Goal: Navigation & Orientation: Find specific page/section

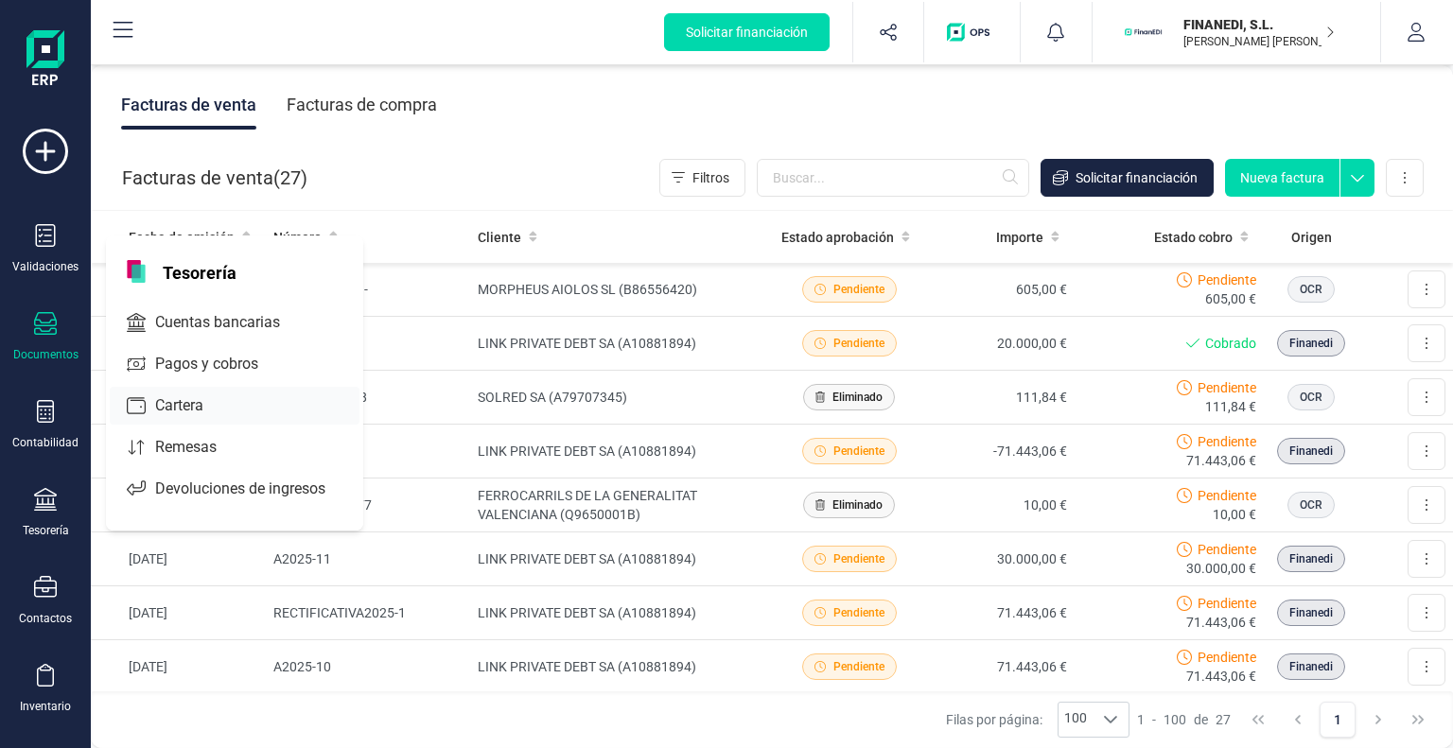
scroll to position [1097, 0]
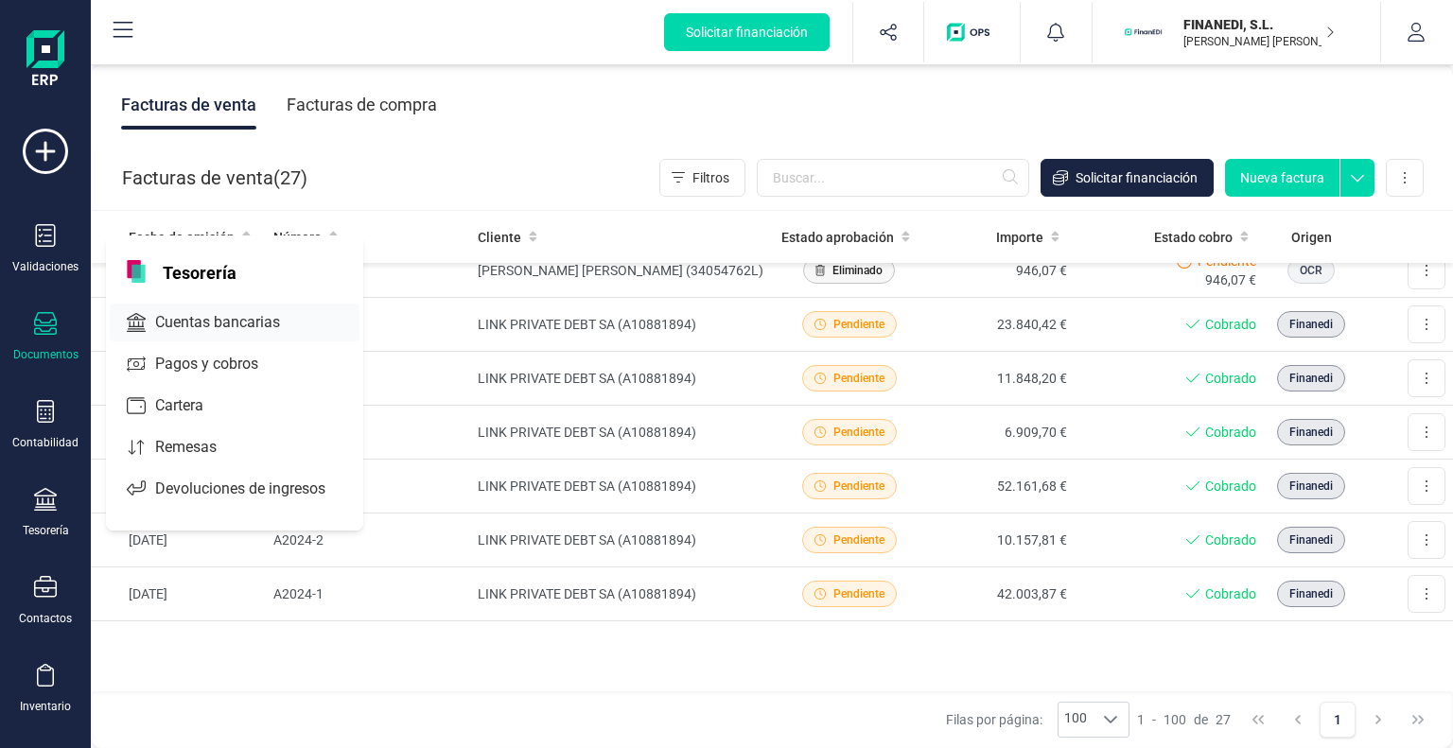
click at [211, 313] on span "Cuentas bancarias" at bounding box center [231, 322] width 166 height 23
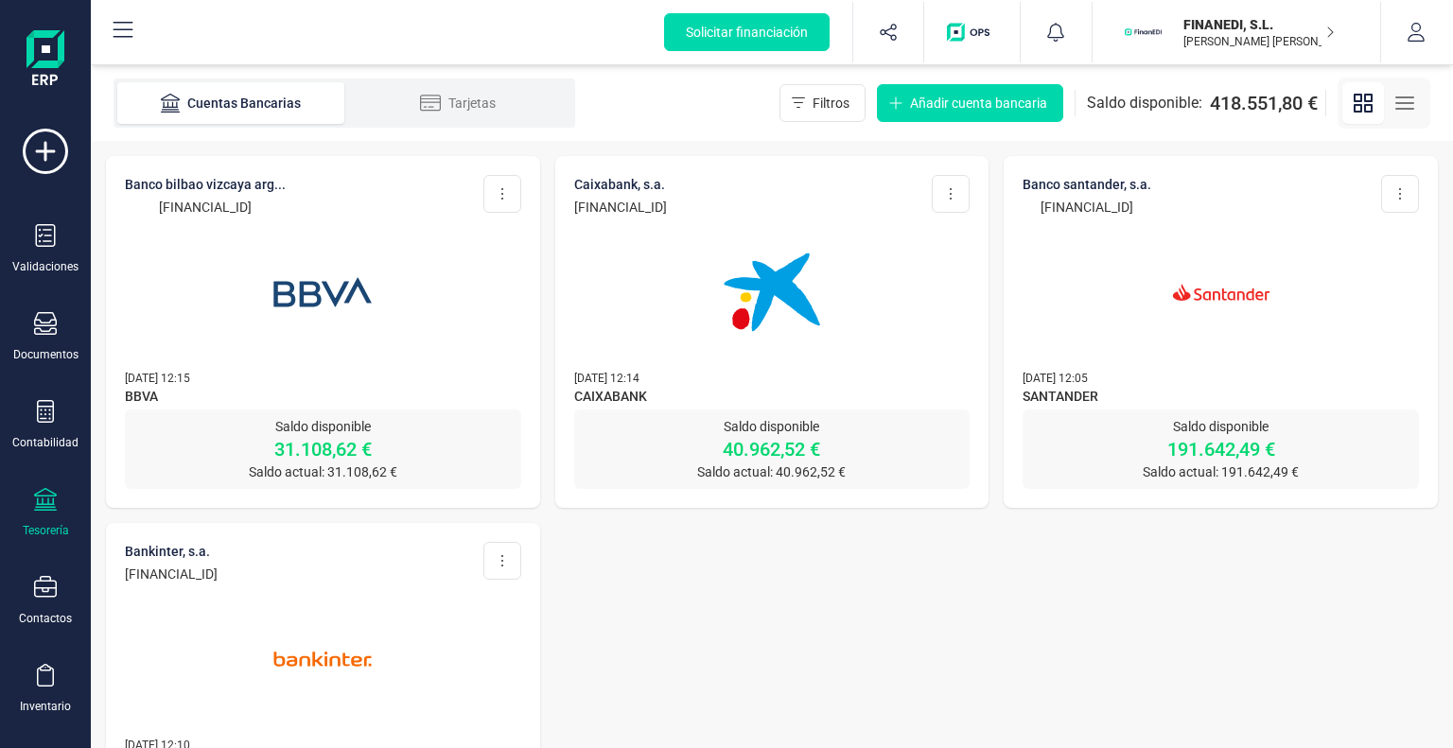
click at [1320, 33] on p "FINANEDI, S.L." at bounding box center [1258, 24] width 151 height 19
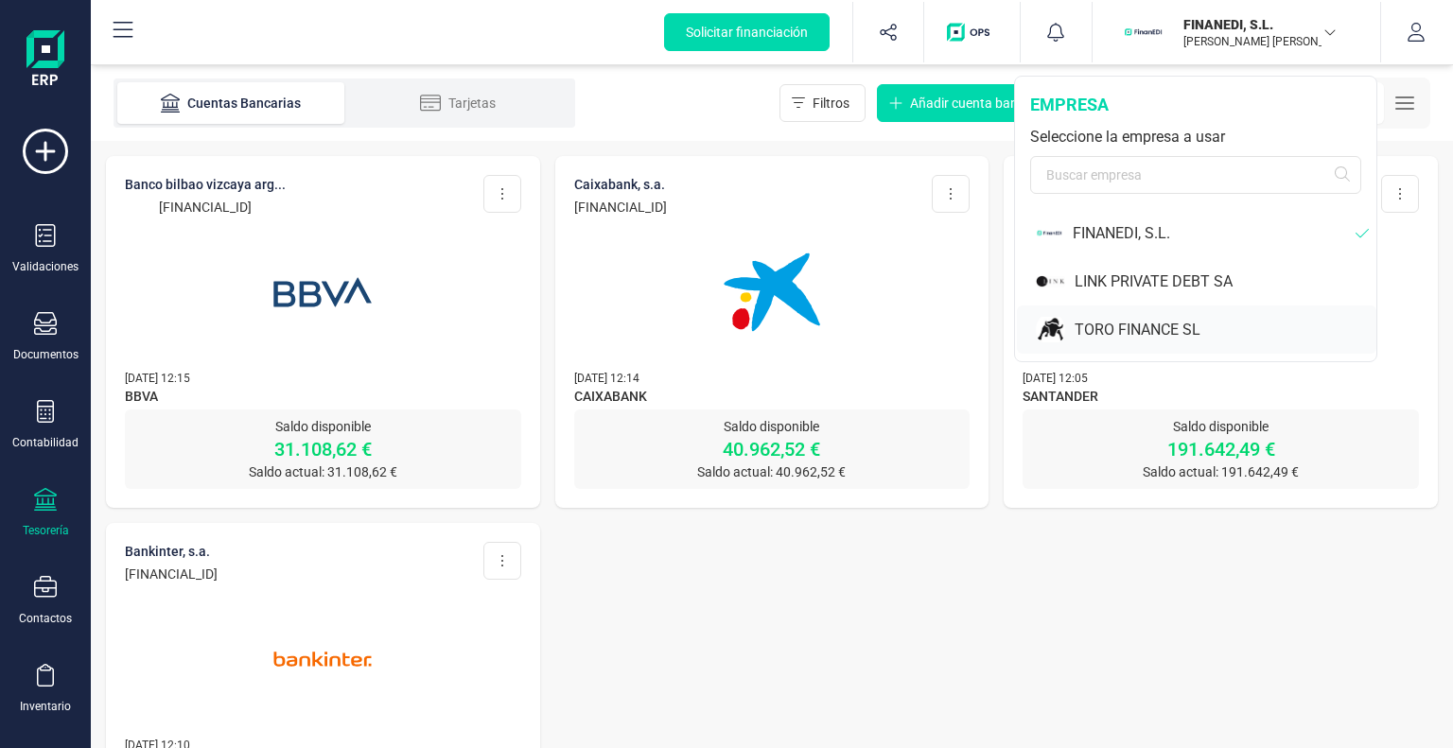
click at [1157, 324] on div "TORO FINANCE SL" at bounding box center [1226, 330] width 302 height 23
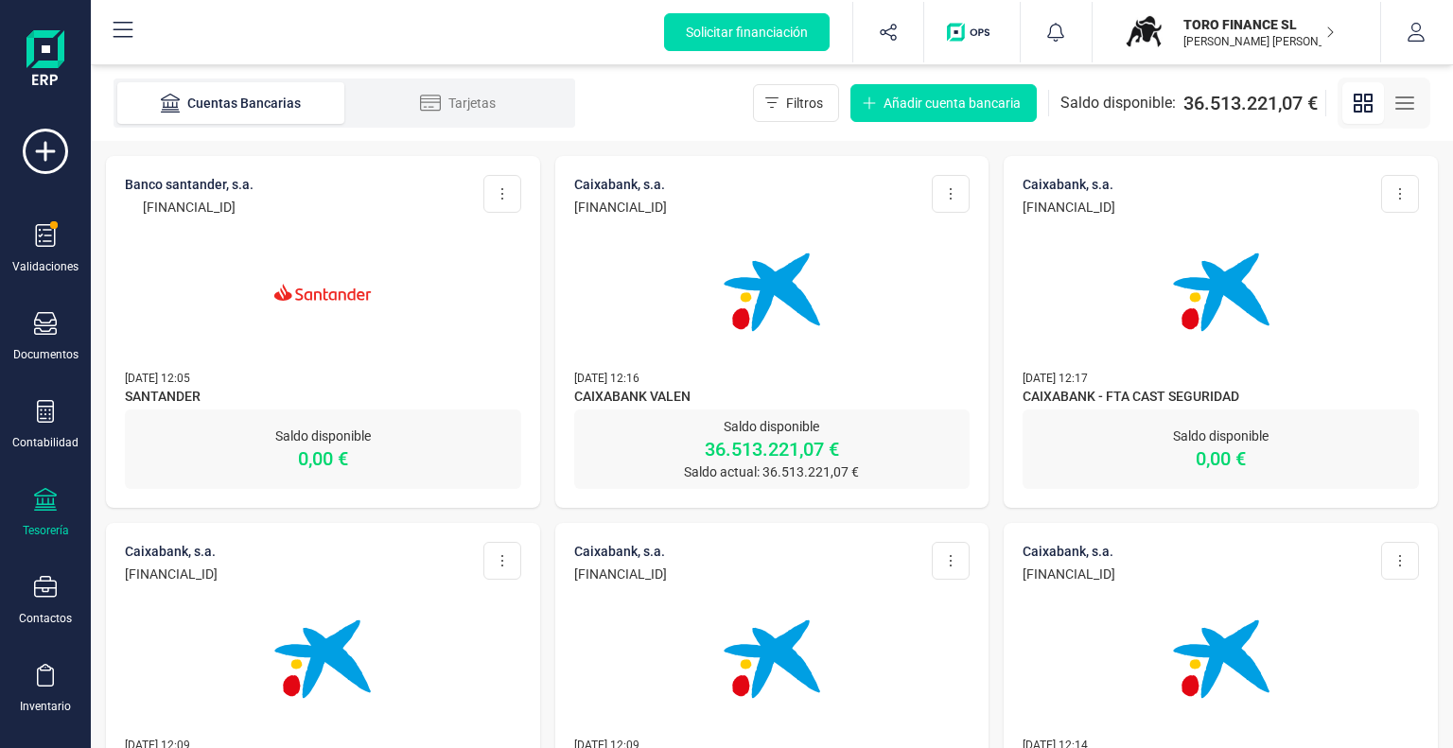
click at [744, 290] on img at bounding box center [771, 292] width 159 height 159
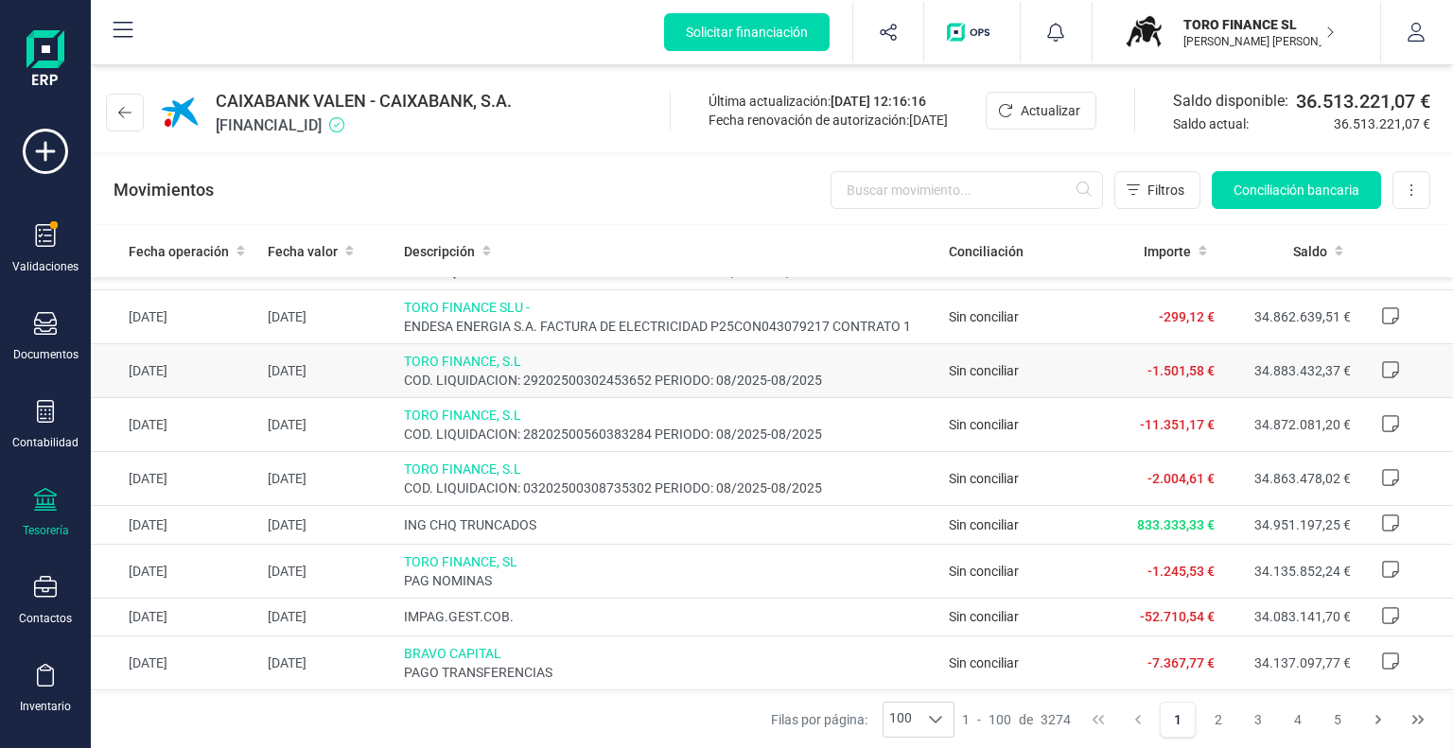
scroll to position [2365, 0]
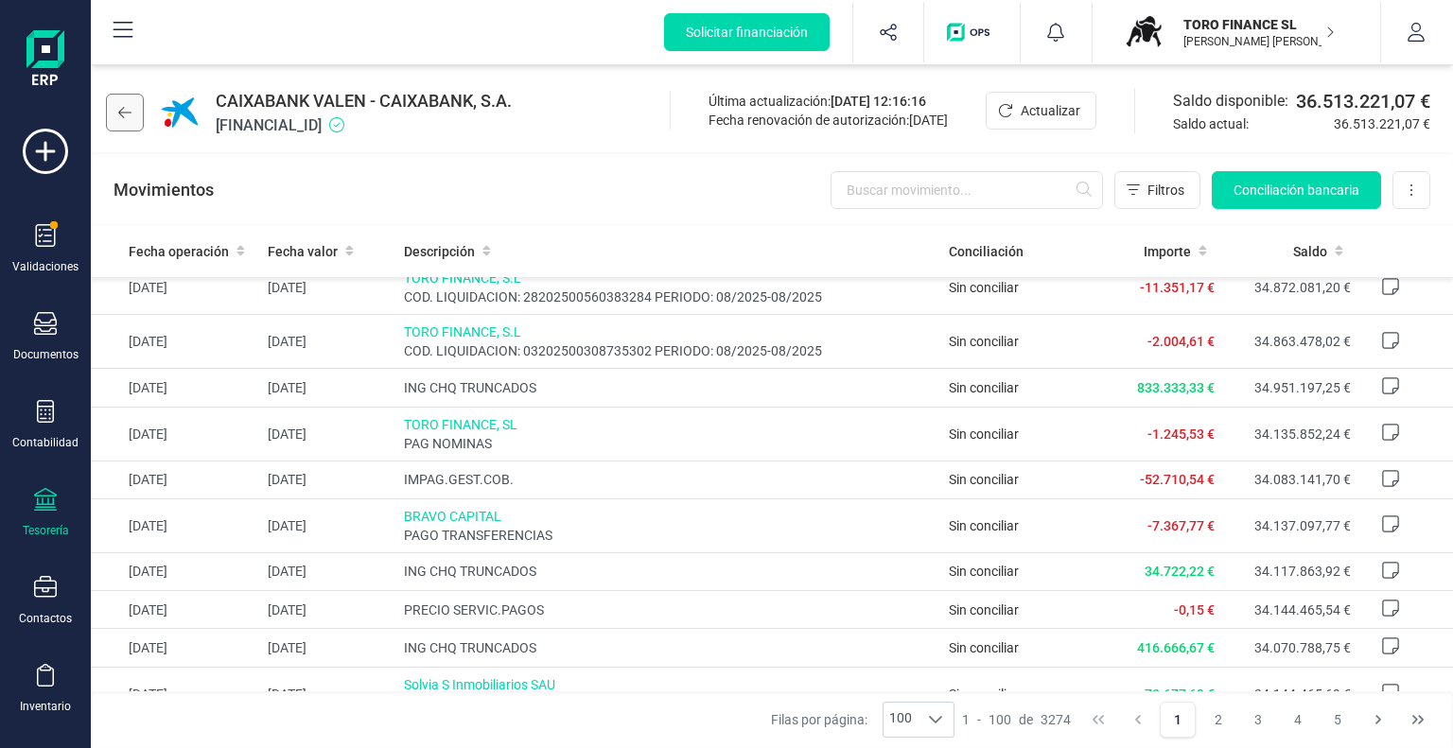
click at [125, 111] on icon at bounding box center [124, 112] width 13 height 15
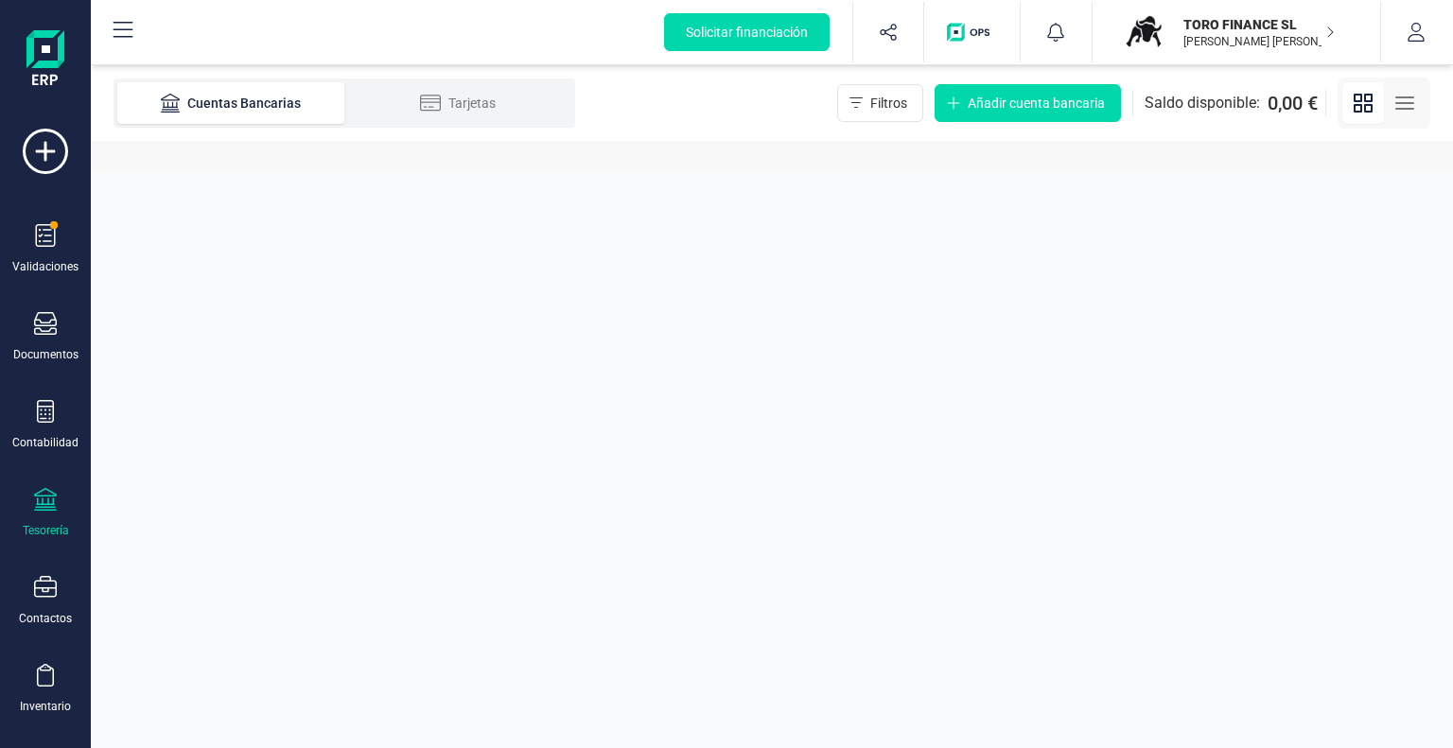
click at [1301, 44] on p "[PERSON_NAME] [PERSON_NAME]" at bounding box center [1258, 41] width 151 height 15
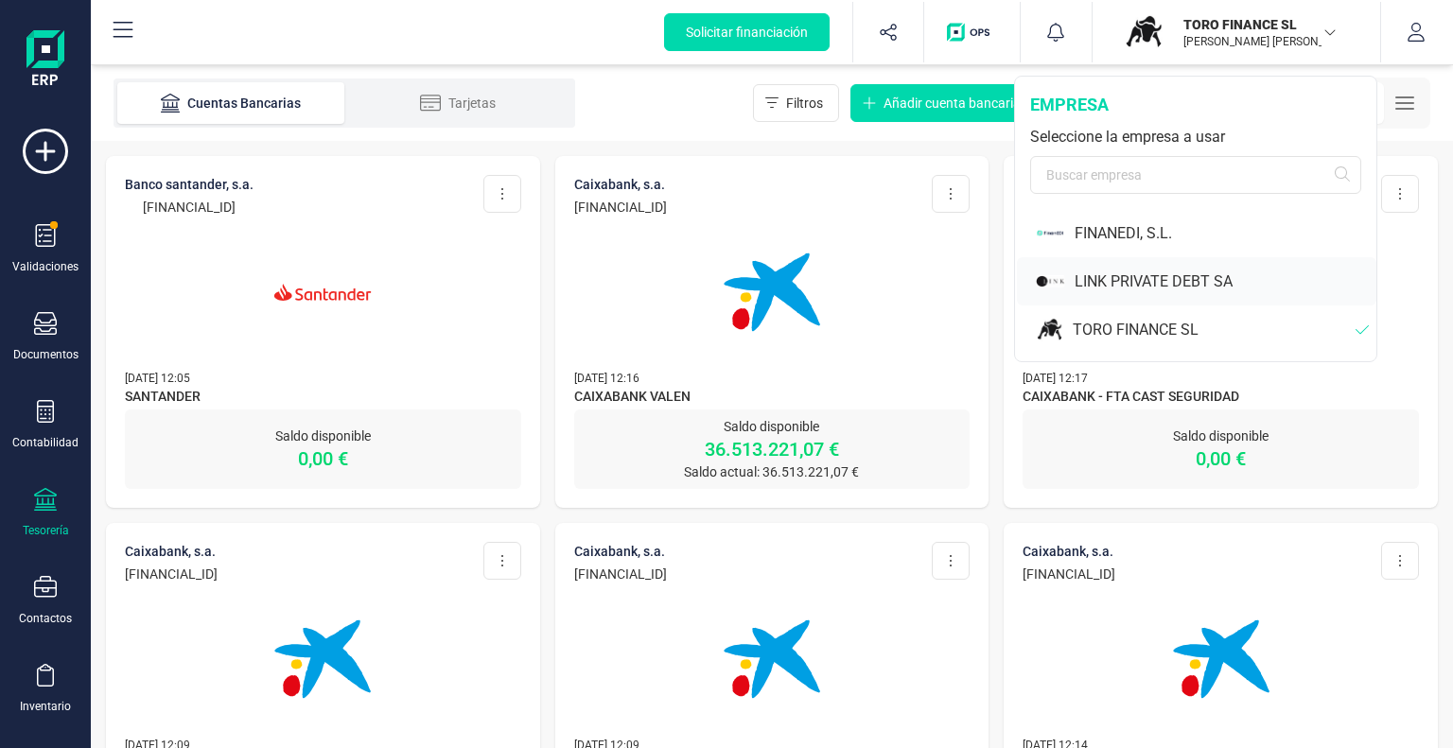
click at [1156, 272] on div "LINK PRIVATE DEBT SA" at bounding box center [1226, 282] width 302 height 23
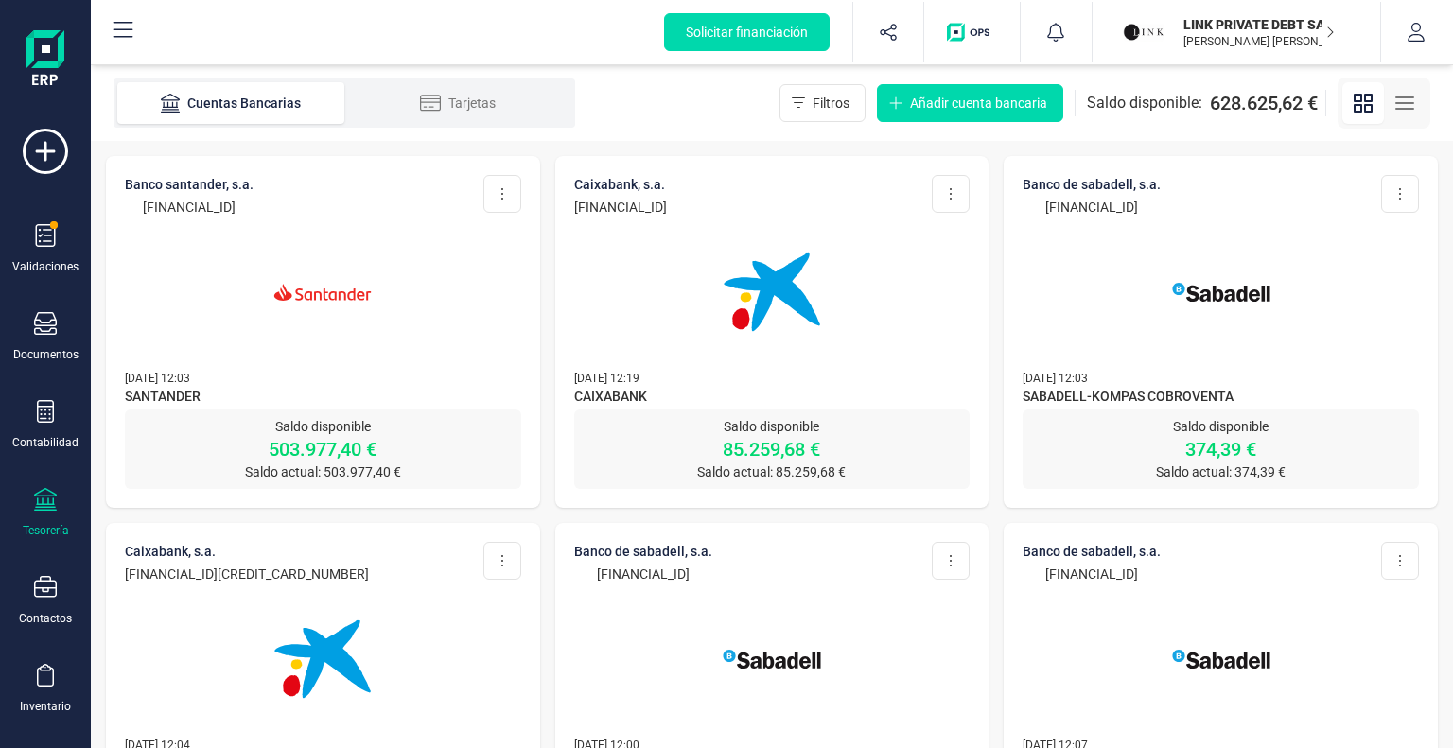
click at [307, 330] on img at bounding box center [322, 292] width 159 height 159
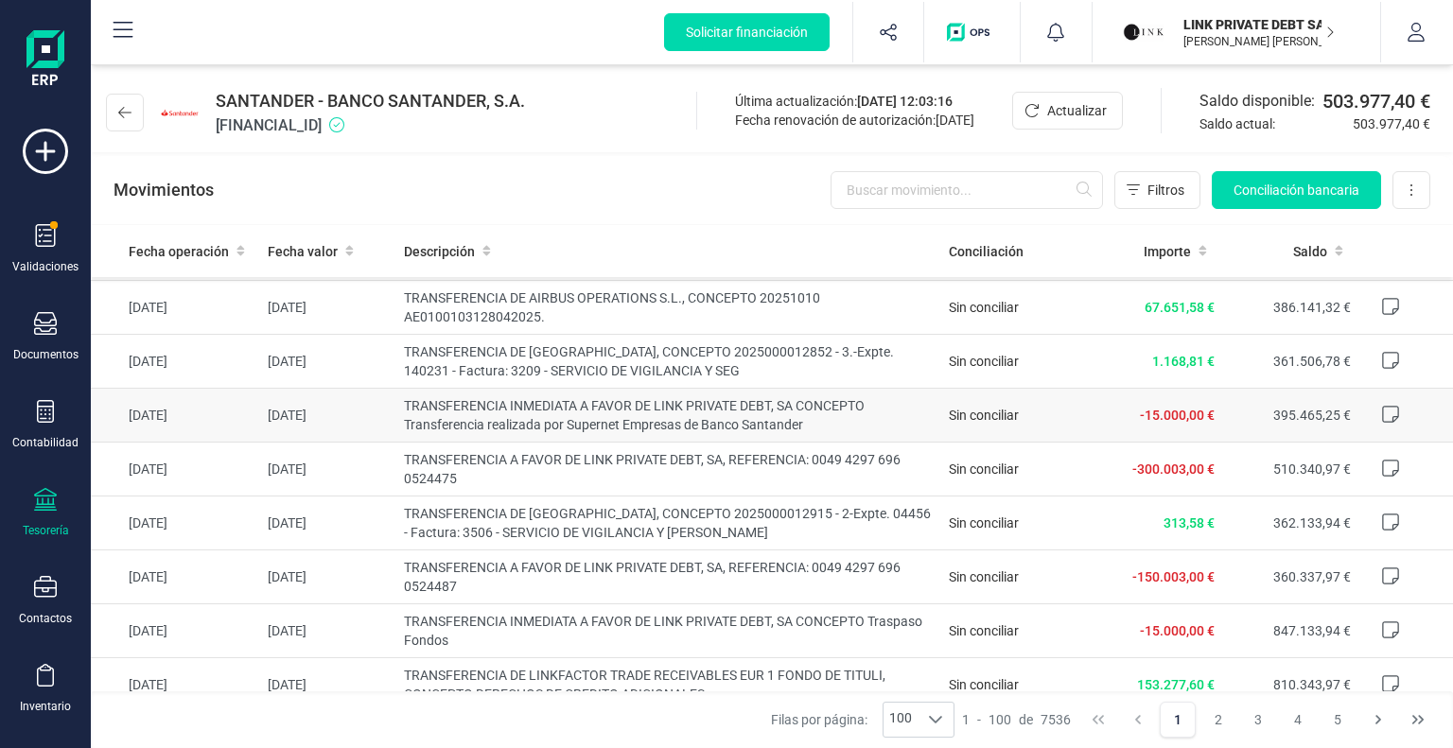
scroll to position [284, 0]
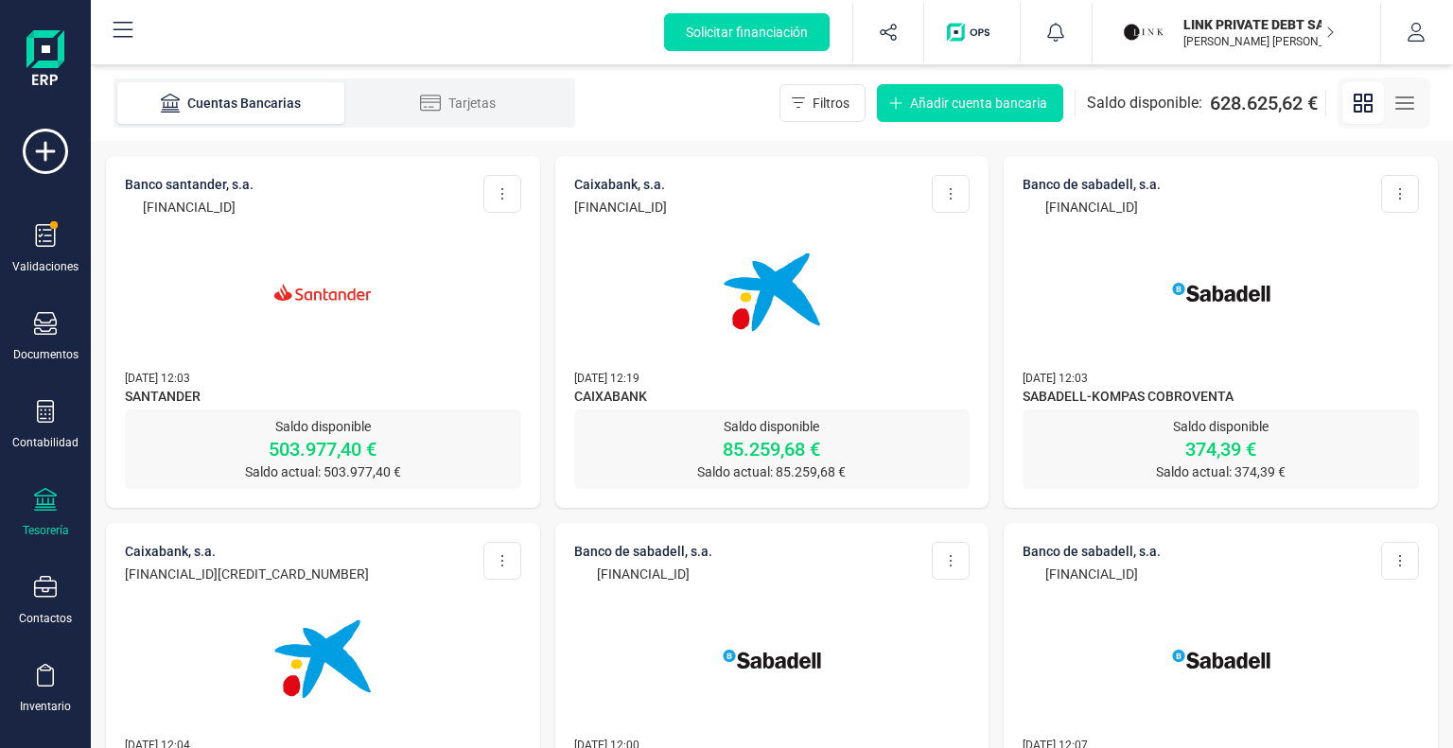
click at [839, 308] on img at bounding box center [771, 292] width 159 height 159
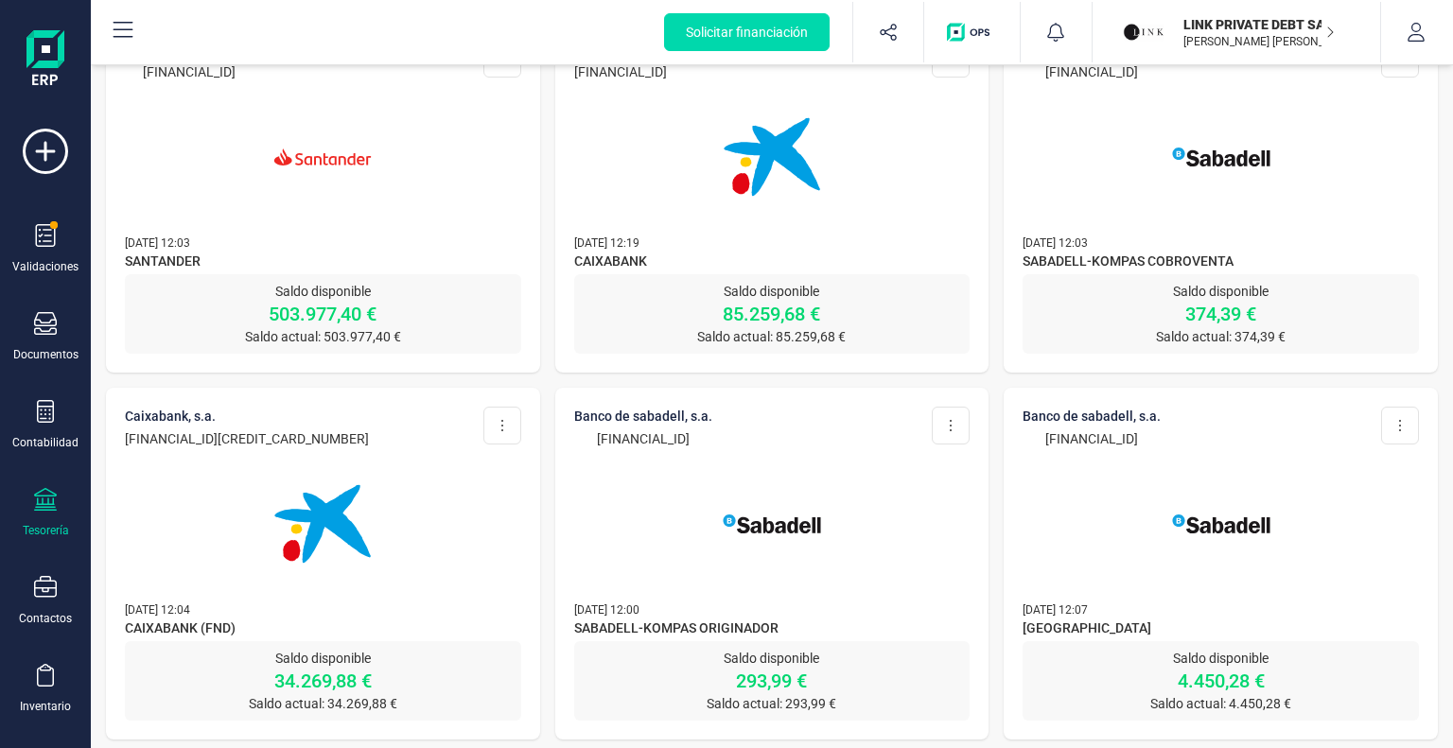
scroll to position [141, 0]
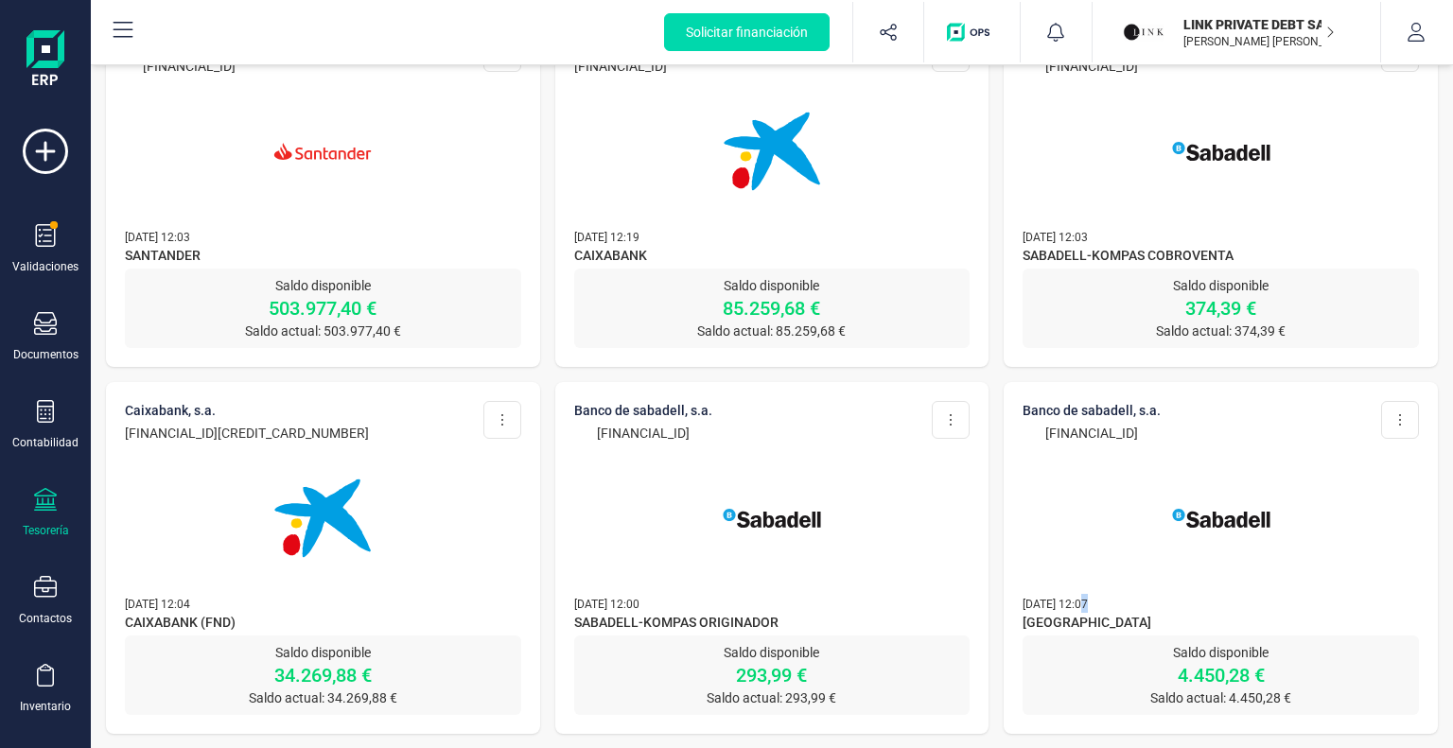
click at [1090, 577] on div "BANCO DE SABADELL, S.A. [FINANCIAL_ID] Editar cuenta Actualizar Desconectar cue…" at bounding box center [1221, 509] width 434 height 254
click at [1089, 544] on div at bounding box center [1221, 507] width 396 height 129
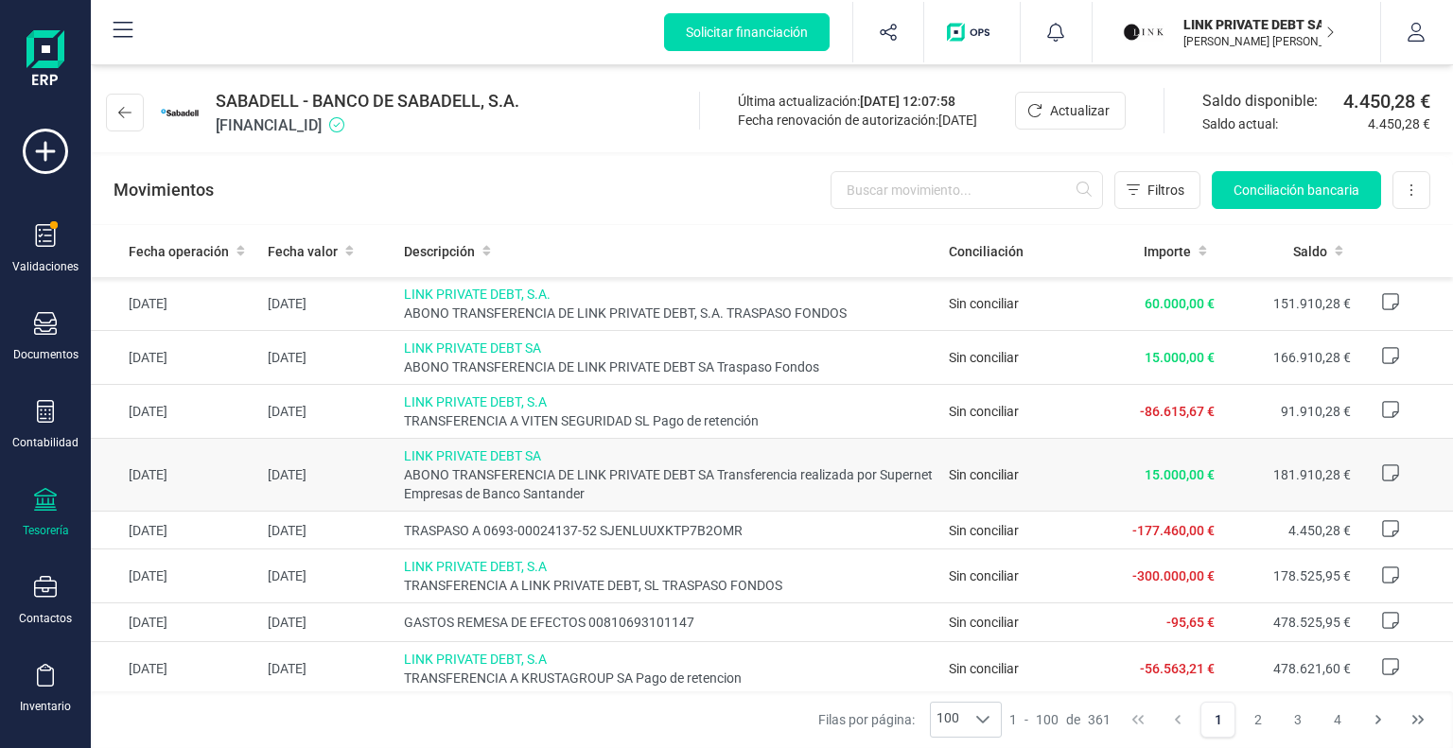
drag, startPoint x: 844, startPoint y: 496, endPoint x: 832, endPoint y: 487, distance: 14.2
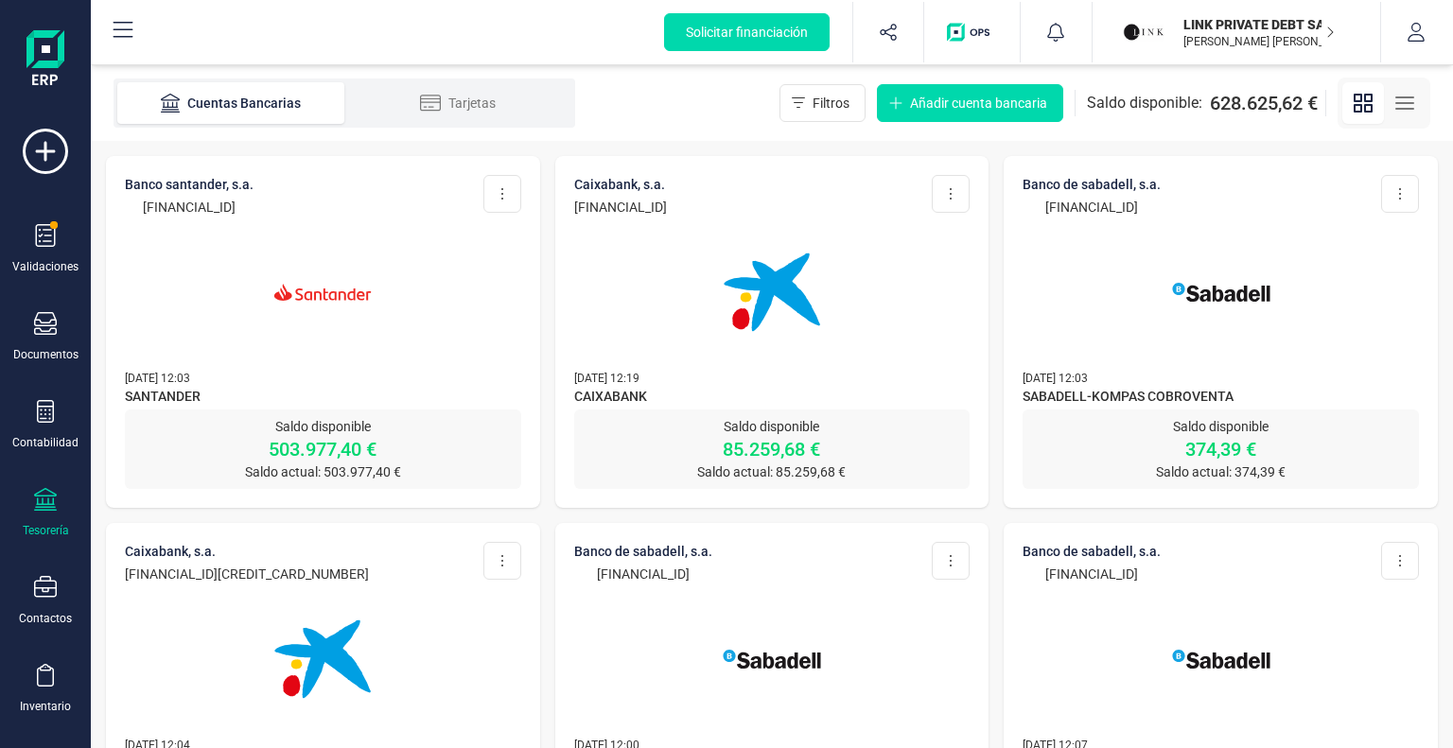
click at [1237, 26] on p "LINK PRIVATE DEBT SA" at bounding box center [1258, 24] width 151 height 19
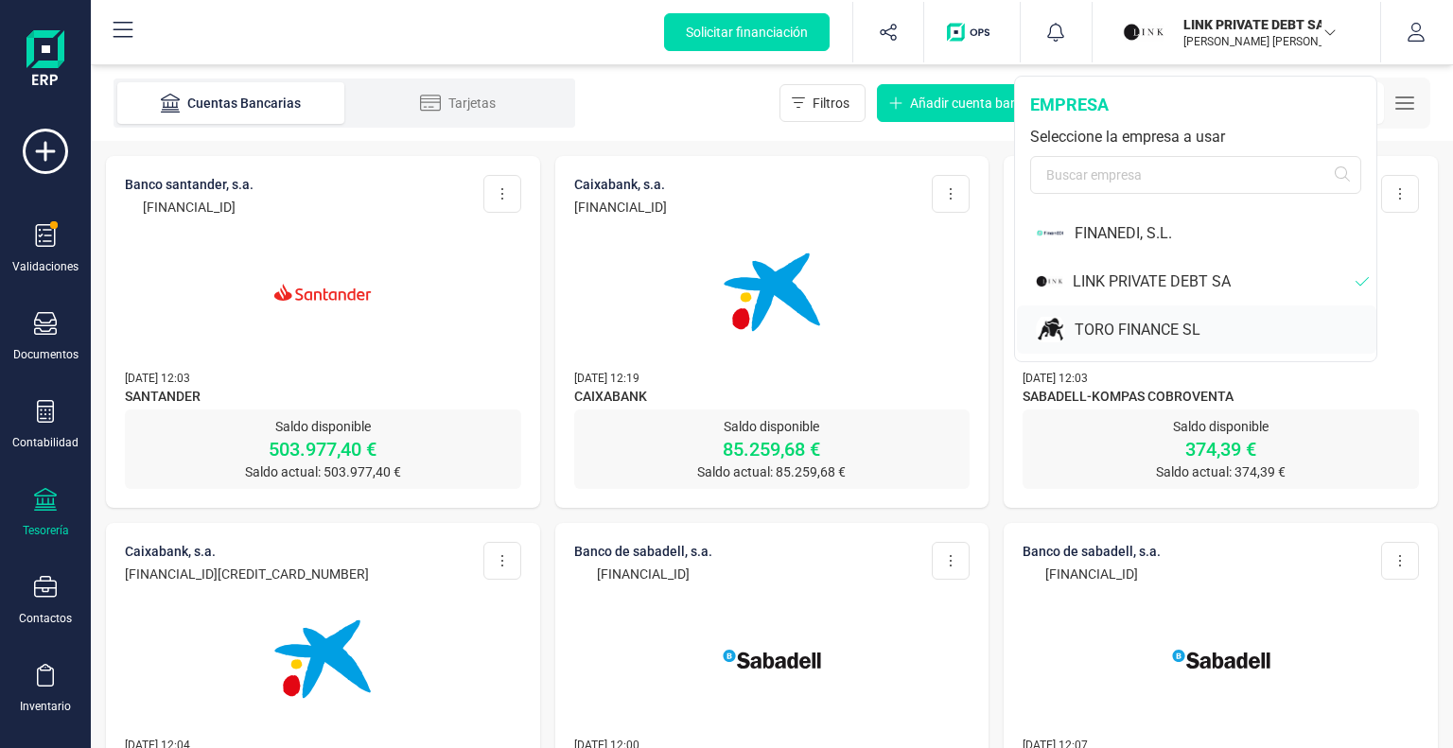
click at [1159, 316] on div "TORO FINANCE SL" at bounding box center [1196, 330] width 359 height 48
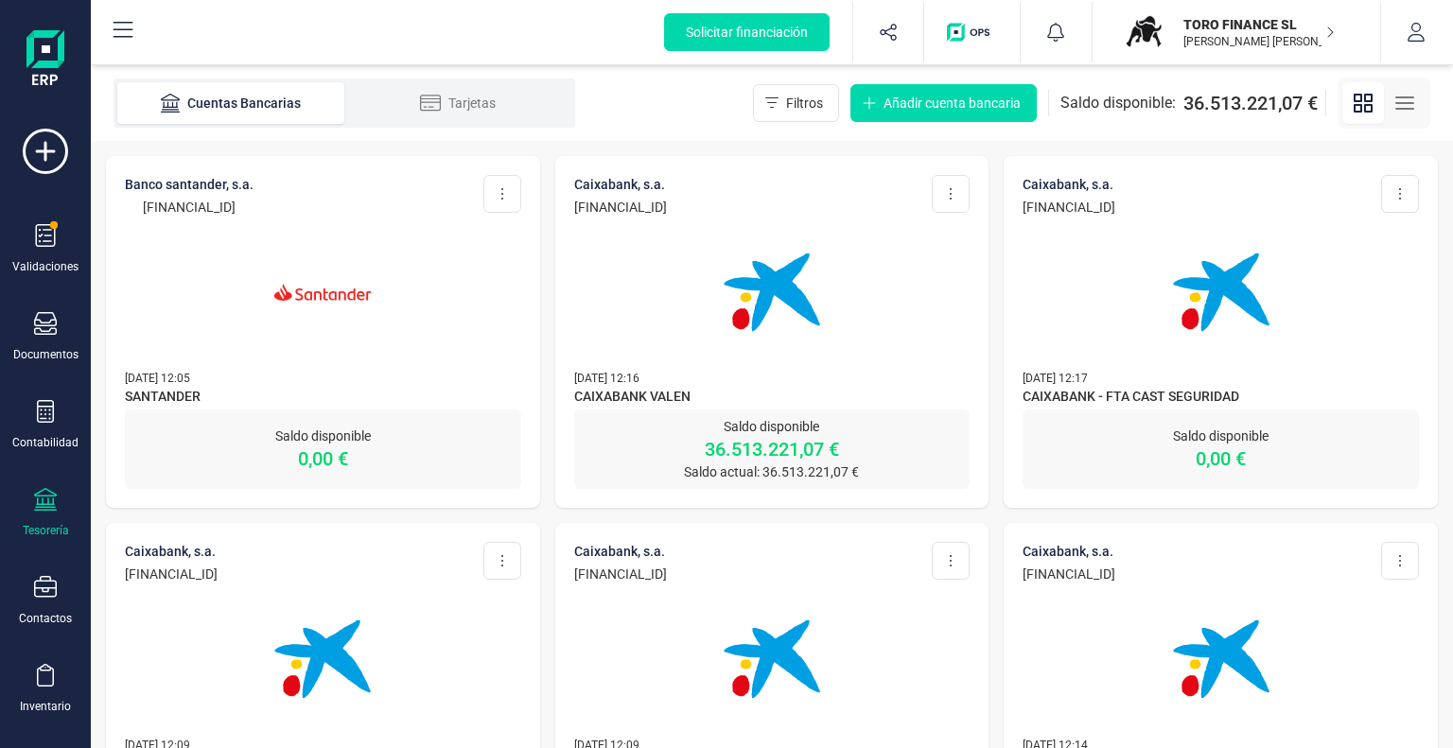
click at [1226, 42] on p "[PERSON_NAME] [PERSON_NAME]" at bounding box center [1258, 41] width 151 height 15
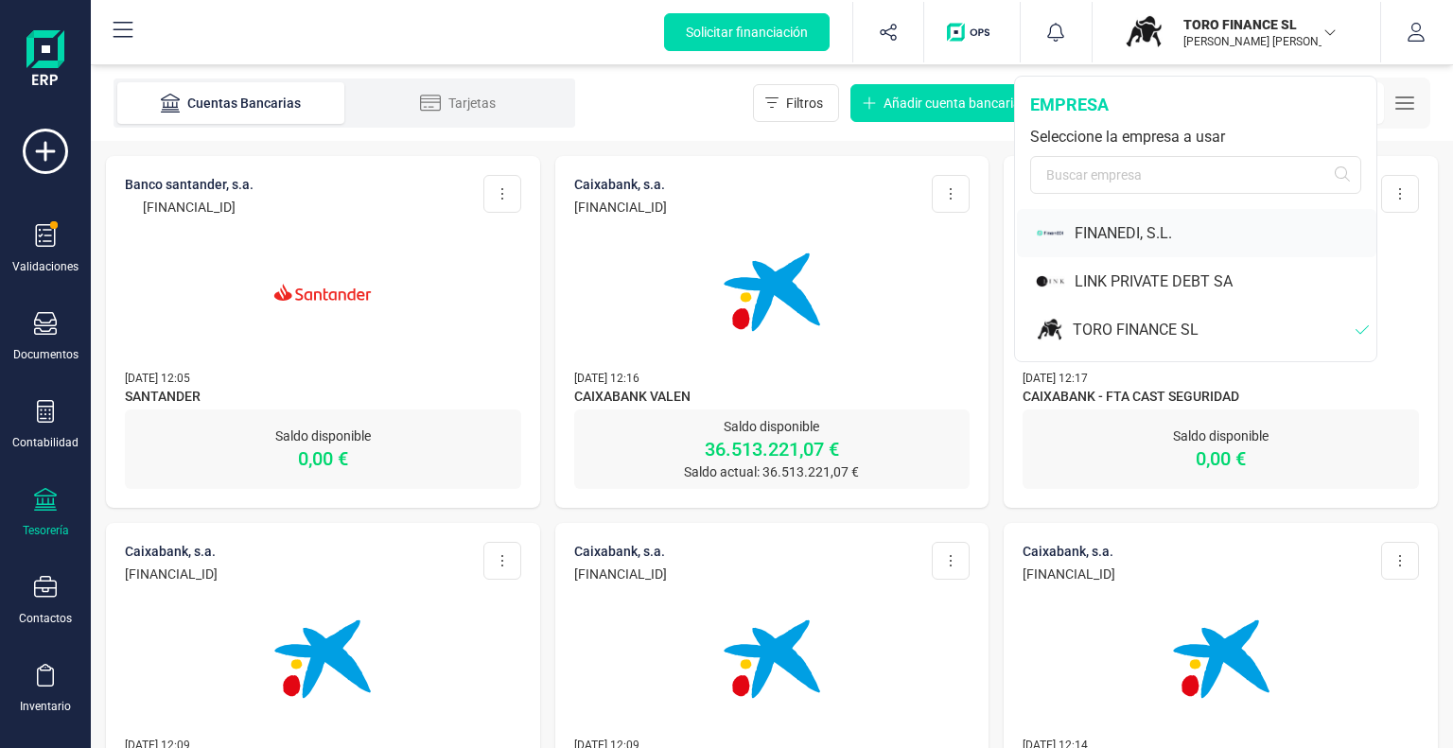
click at [1120, 233] on div "FINANEDI, S.L." at bounding box center [1226, 233] width 302 height 23
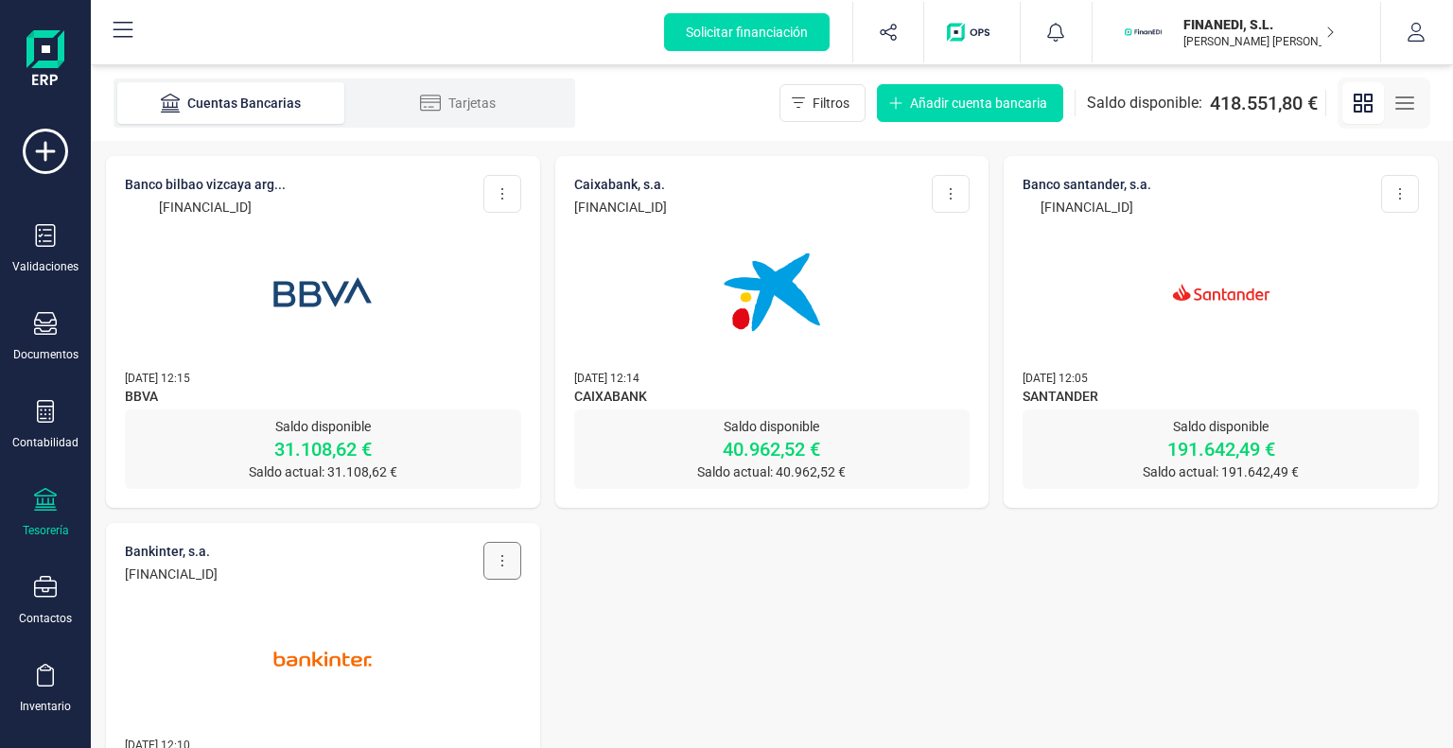
scroll to position [141, 0]
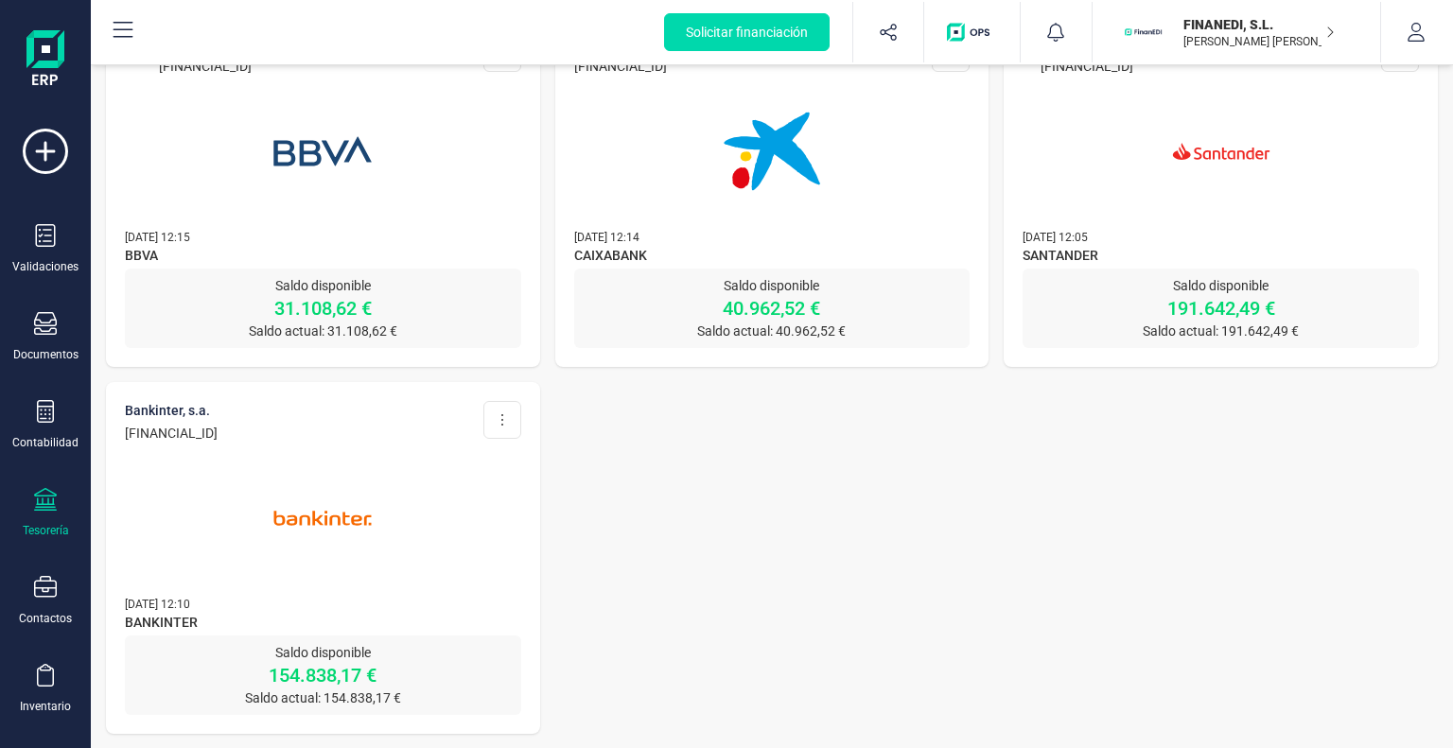
click at [337, 536] on img at bounding box center [322, 518] width 159 height 159
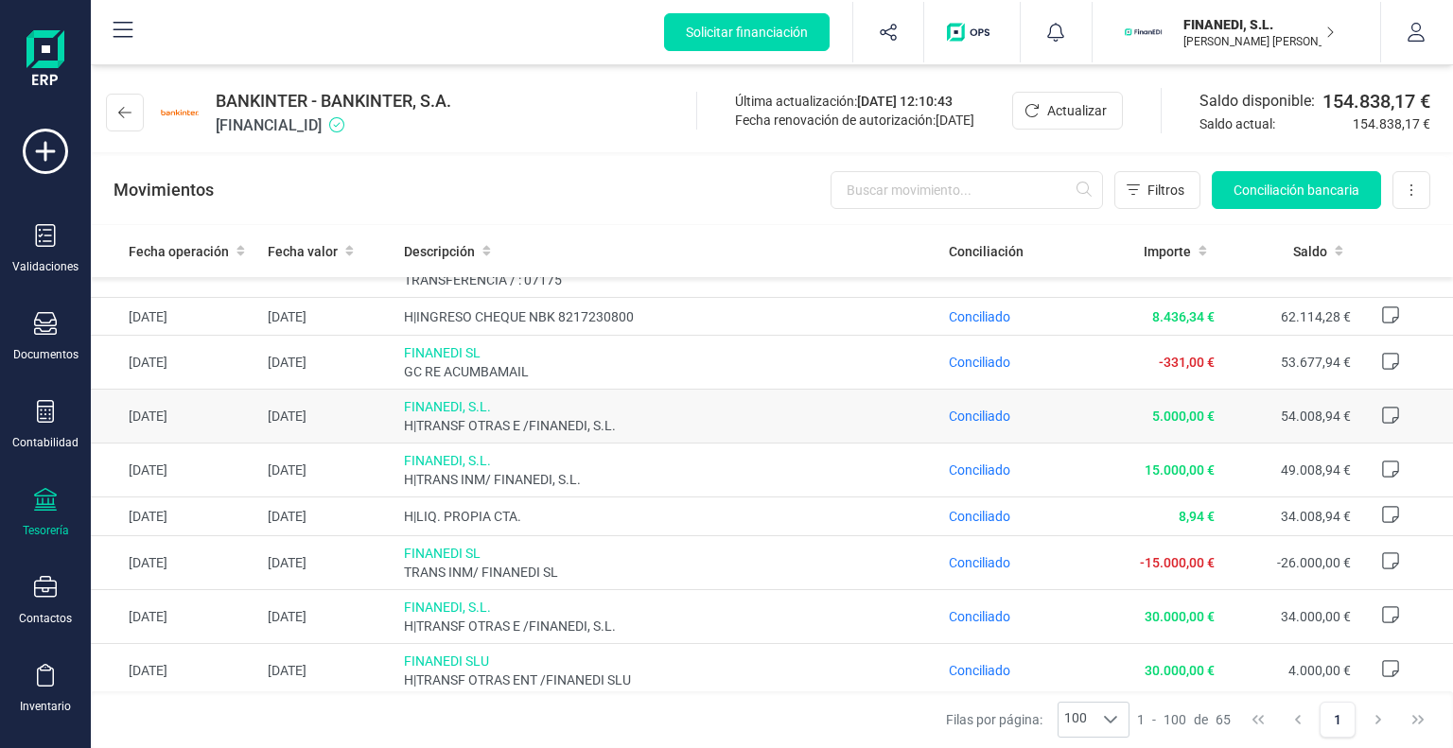
scroll to position [2913, 0]
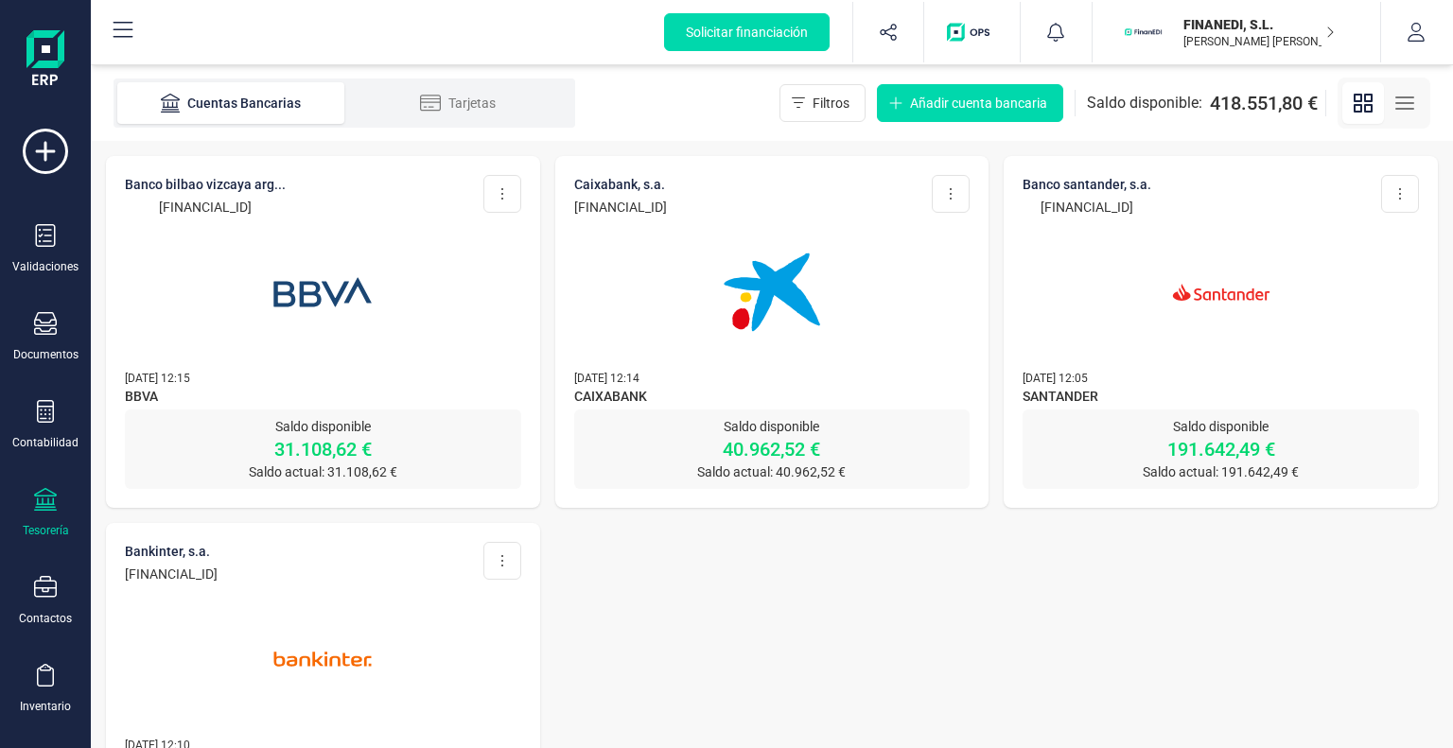
click at [475, 324] on div at bounding box center [323, 281] width 396 height 129
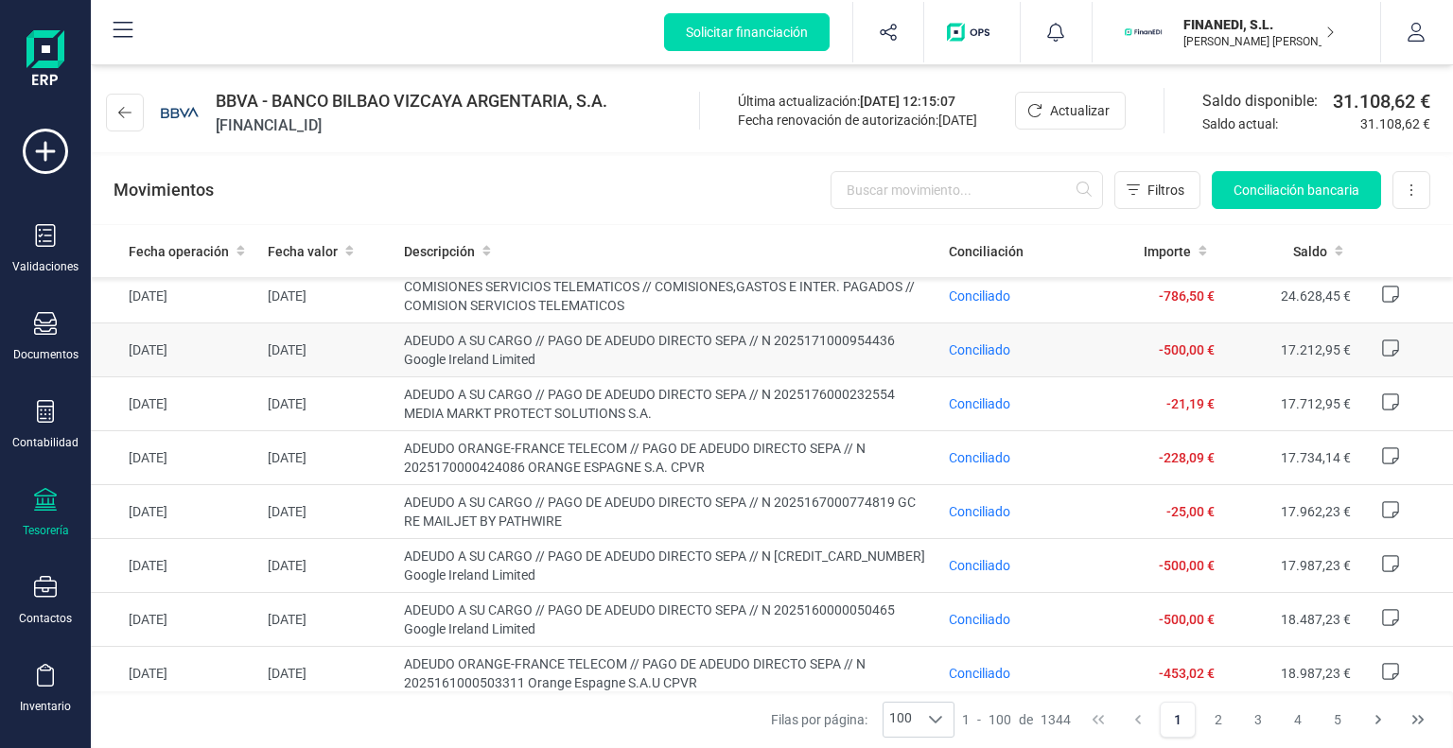
scroll to position [2554, 0]
